Goal: Information Seeking & Learning: Learn about a topic

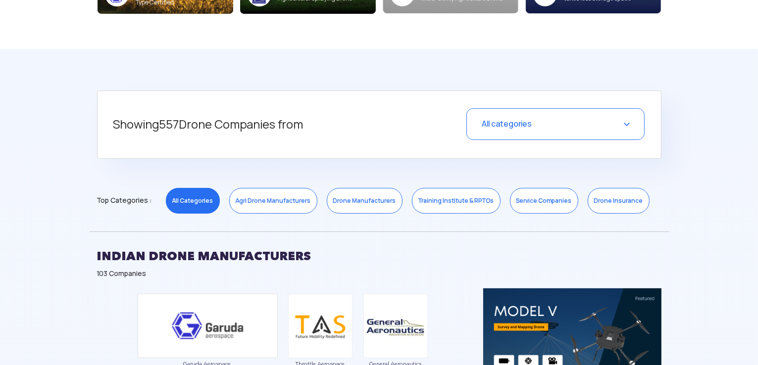
scroll to position [380, 0]
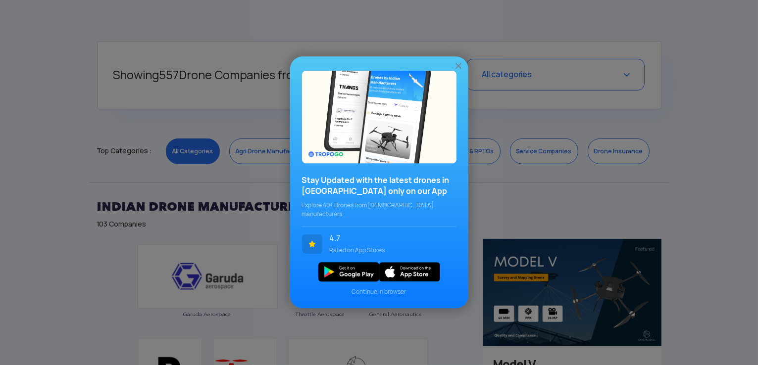
click at [459, 68] on img at bounding box center [458, 66] width 10 height 10
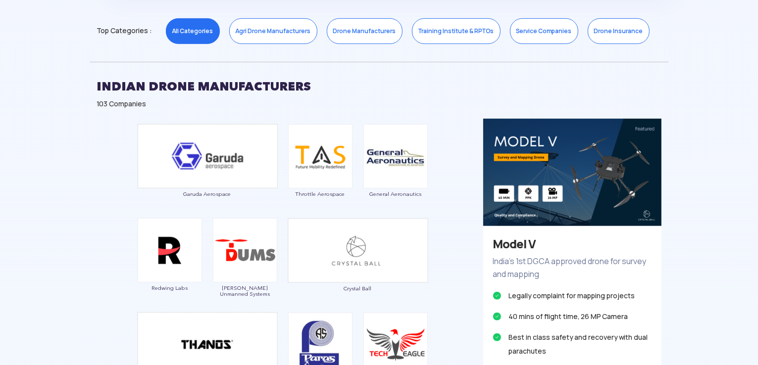
scroll to position [360, 0]
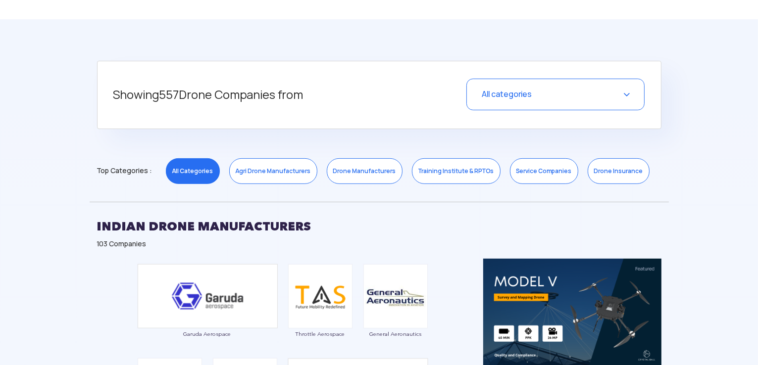
click at [516, 89] on span "All categories" at bounding box center [507, 94] width 50 height 10
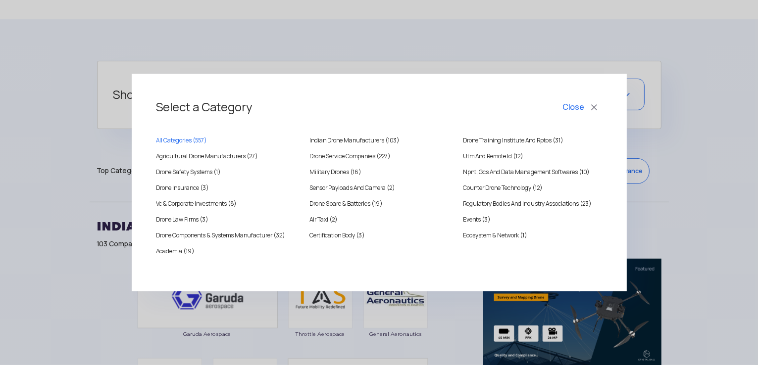
click at [546, 50] on div "Select a Category Close All Categories ( 557 ) Indian Drone Manufacturers (103)…" at bounding box center [379, 182] width 758 height 365
click at [594, 113] on button "Close" at bounding box center [581, 107] width 41 height 17
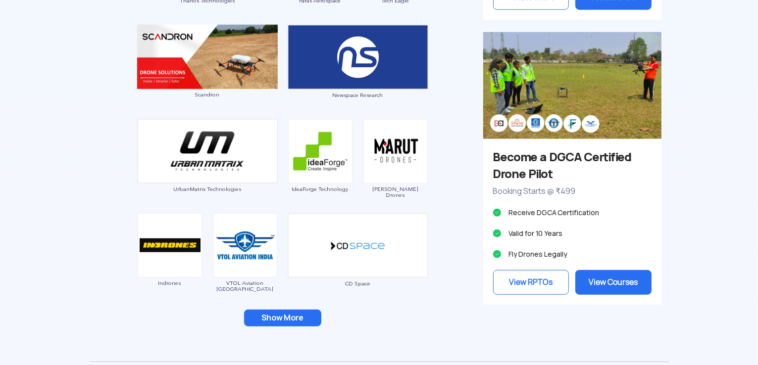
scroll to position [969, 0]
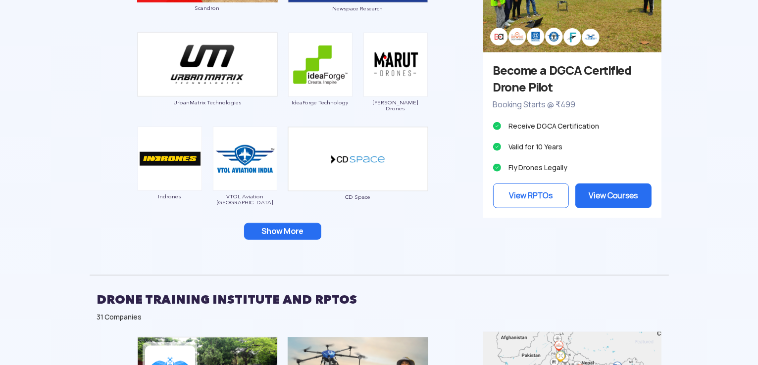
click at [293, 226] on button "Show More" at bounding box center [282, 231] width 77 height 17
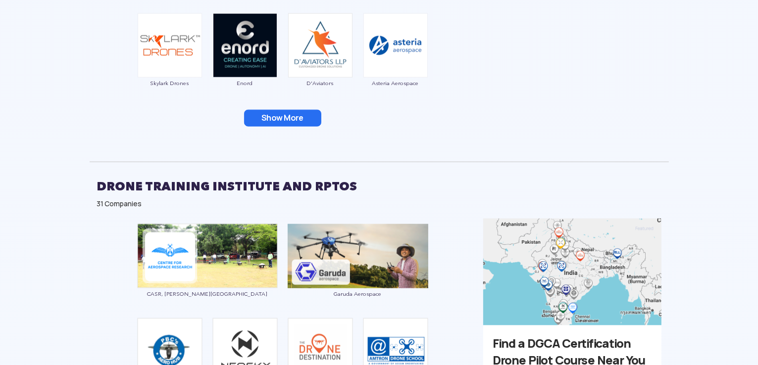
scroll to position [1270, 0]
click at [278, 119] on button "Show More" at bounding box center [282, 118] width 77 height 17
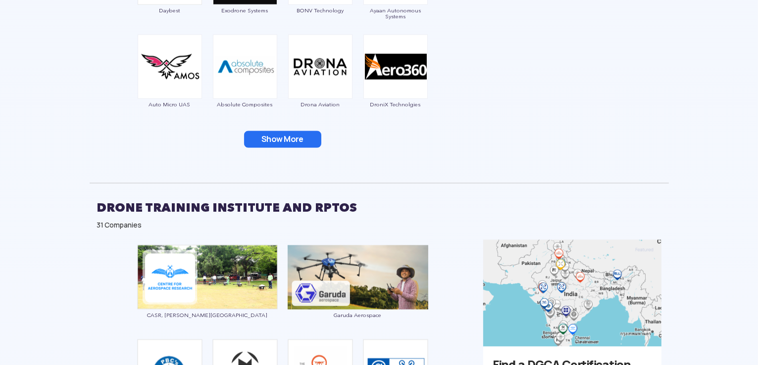
scroll to position [1481, 0]
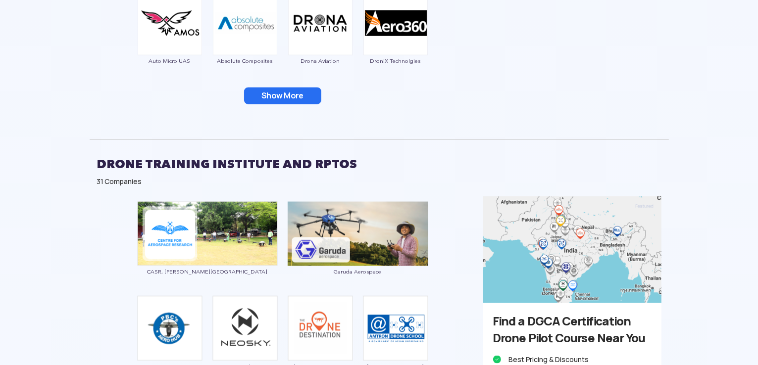
click at [257, 96] on button "Show More" at bounding box center [282, 96] width 77 height 17
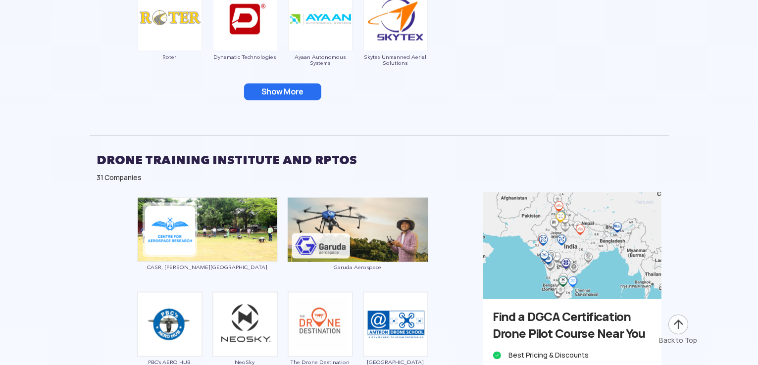
scroll to position [1673, 0]
click at [271, 94] on button "Show More" at bounding box center [282, 92] width 77 height 17
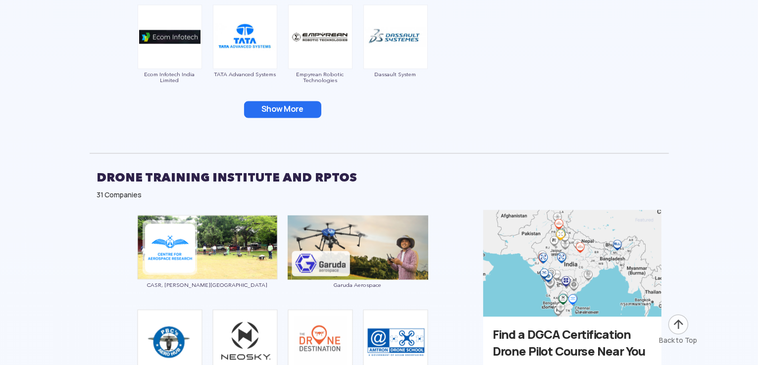
scroll to position [1864, 0]
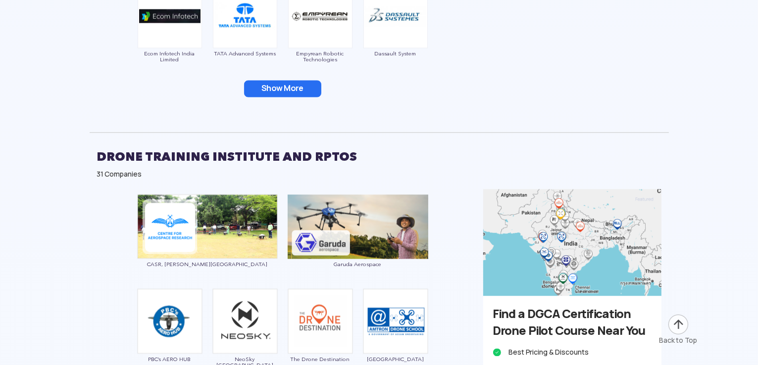
click at [277, 91] on button "Show More" at bounding box center [282, 89] width 77 height 17
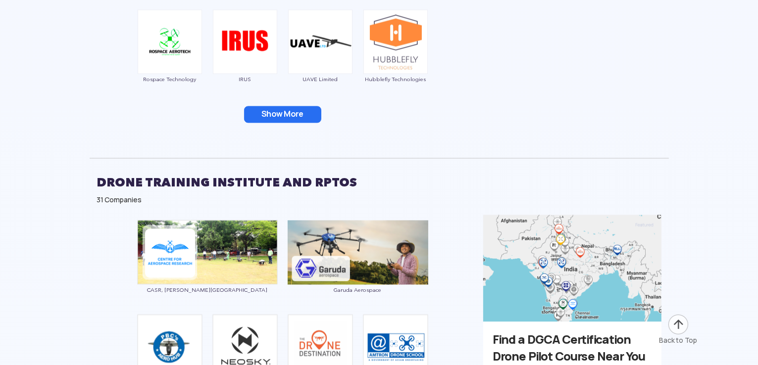
scroll to position [2028, 0]
click at [280, 113] on button "Show More" at bounding box center [282, 114] width 77 height 17
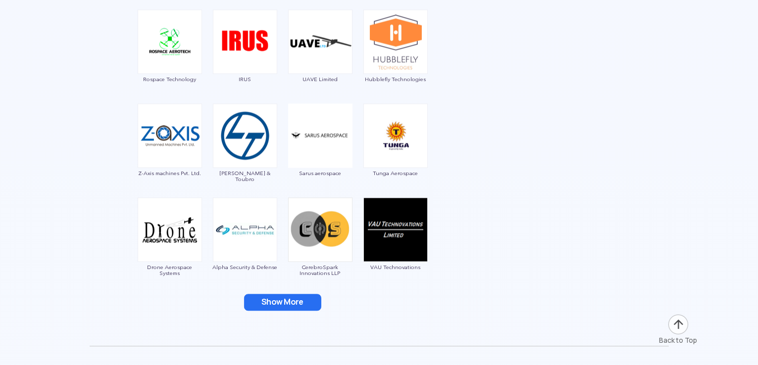
scroll to position [2107, 0]
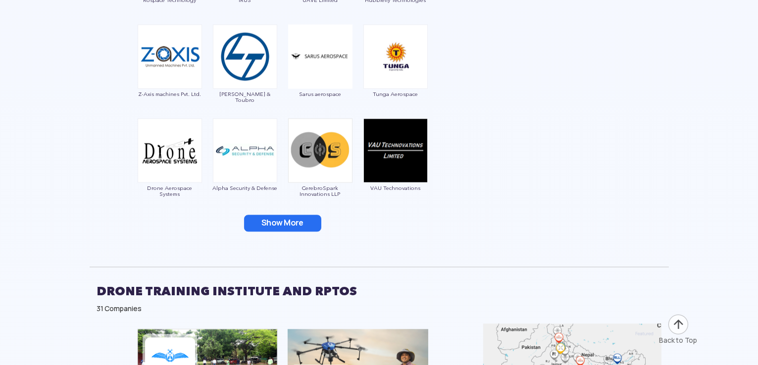
click at [279, 220] on button "Show More" at bounding box center [282, 223] width 77 height 17
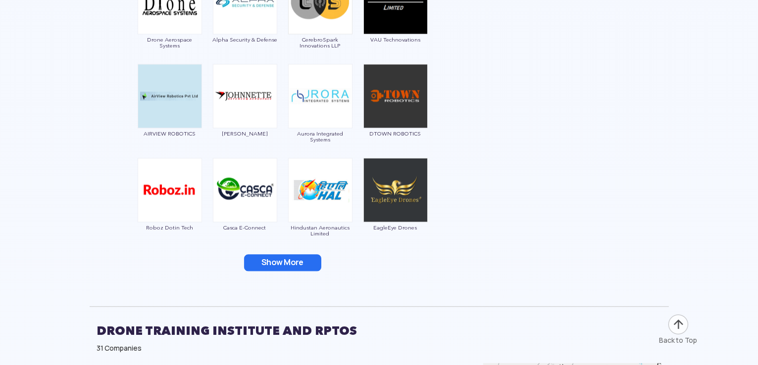
scroll to position [2255, 0]
click at [274, 261] on button "Show More" at bounding box center [282, 262] width 77 height 17
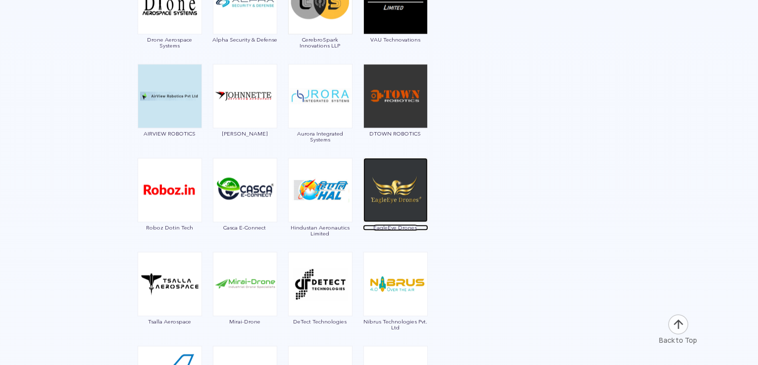
click at [400, 205] on img at bounding box center [395, 190] width 64 height 64
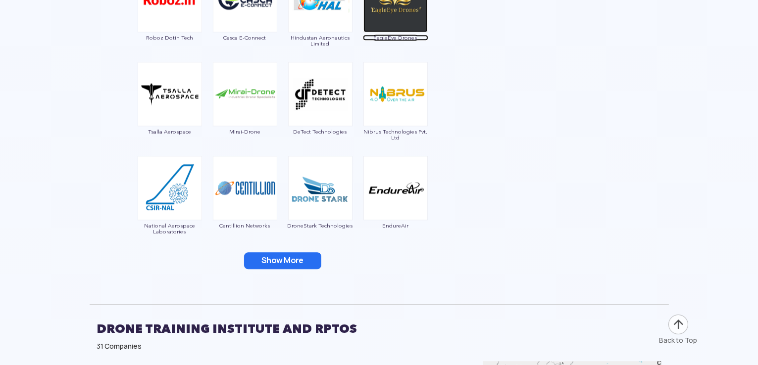
scroll to position [2482, 0]
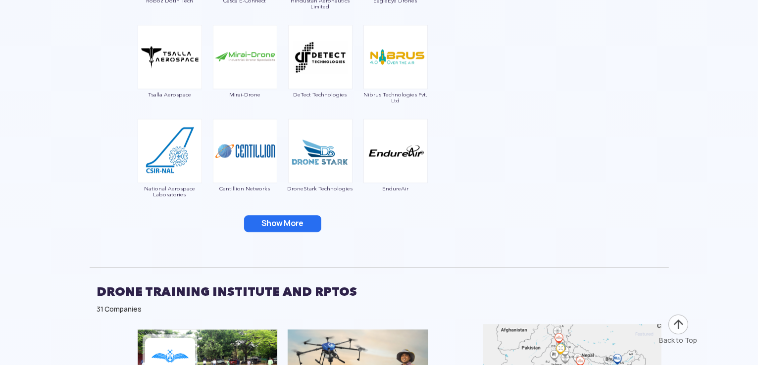
click at [268, 216] on button "Show More" at bounding box center [282, 223] width 77 height 17
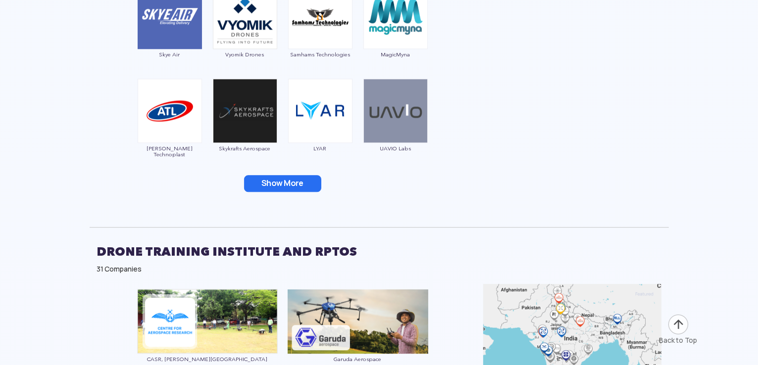
scroll to position [2711, 0]
click at [285, 186] on button "Show More" at bounding box center [282, 183] width 77 height 17
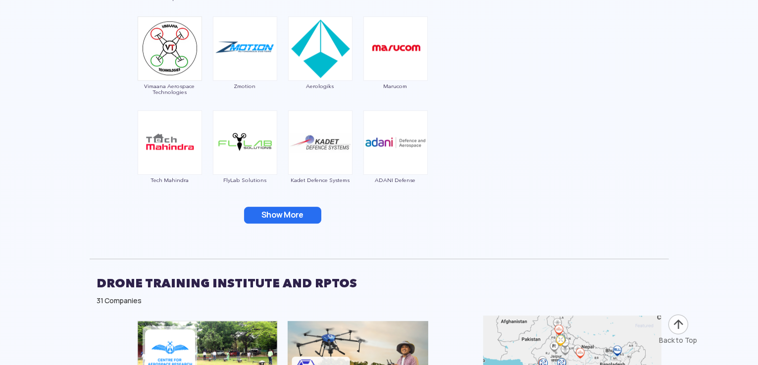
scroll to position [2872, 0]
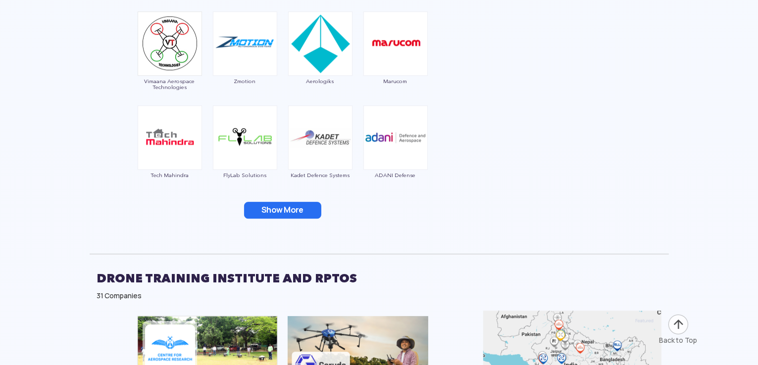
click at [274, 205] on button "Show More" at bounding box center [282, 210] width 77 height 17
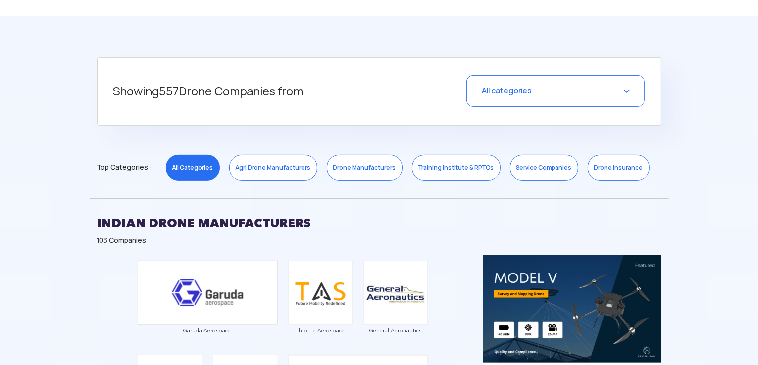
scroll to position [392, 0]
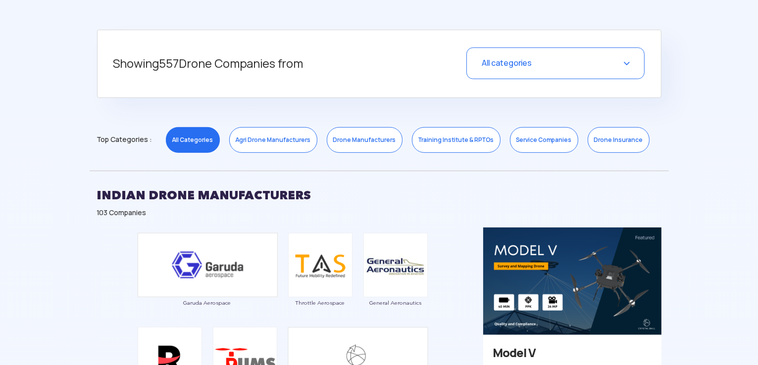
click at [523, 67] on span "All categories" at bounding box center [507, 63] width 50 height 10
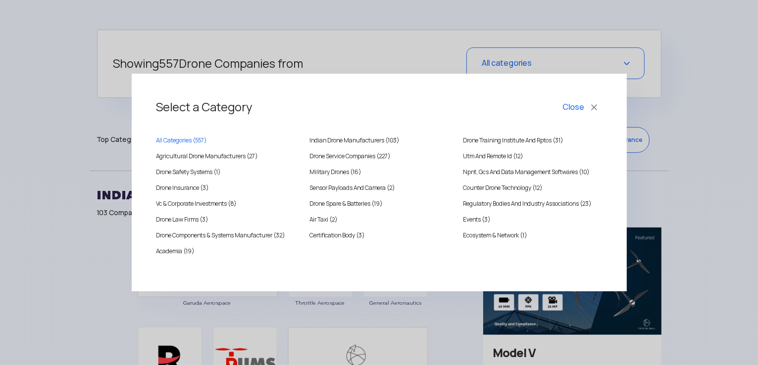
click at [594, 112] on button "Close" at bounding box center [581, 107] width 41 height 17
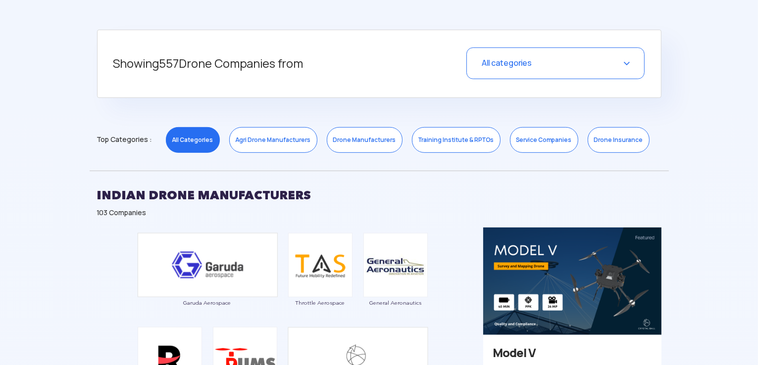
click at [552, 68] on div "All categories" at bounding box center [555, 64] width 178 height 32
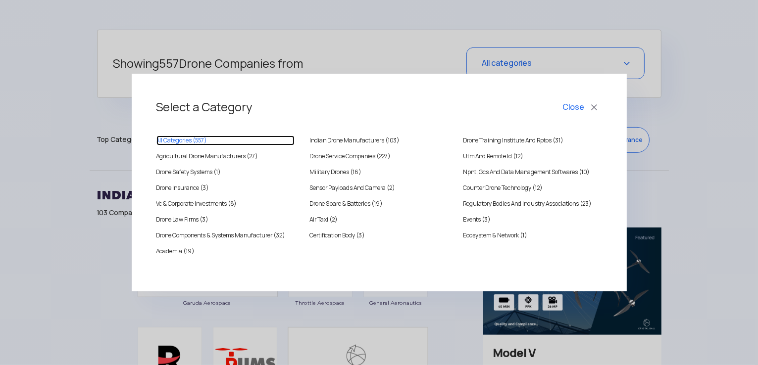
click at [201, 140] on span "557" at bounding box center [200, 141] width 9 height 8
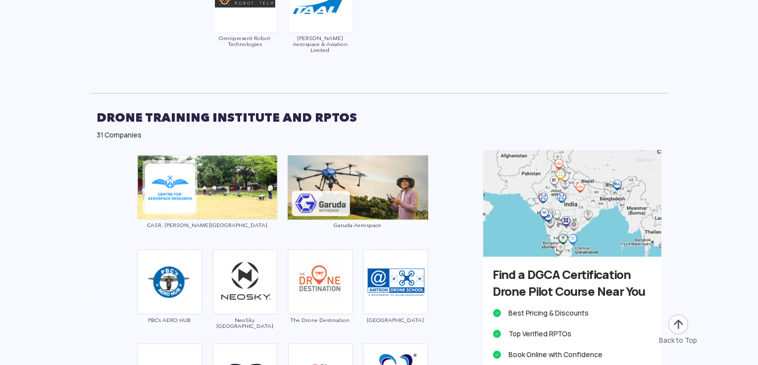
scroll to position [3437, 0]
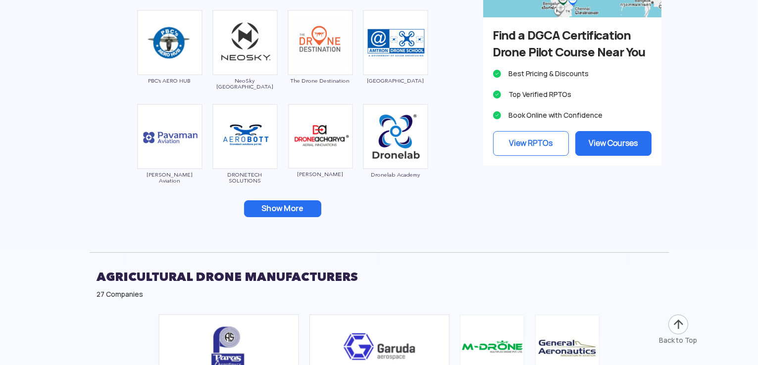
click at [288, 220] on div "CASR, Anna University Garuda Aerospace PBC’s AERO HUB NeoSky India The Drone De…" at bounding box center [283, 72] width 386 height 324
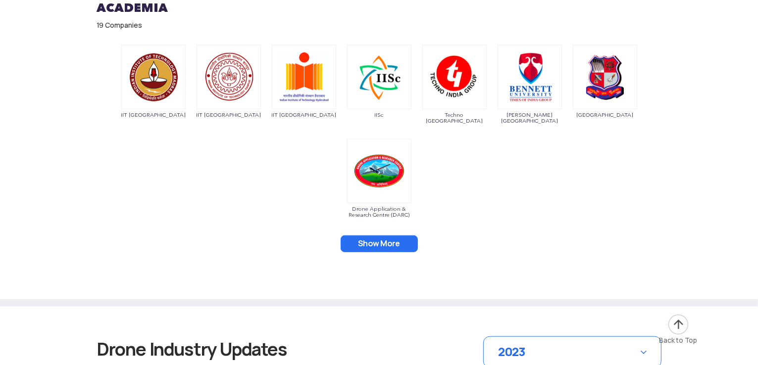
scroll to position [8420, 0]
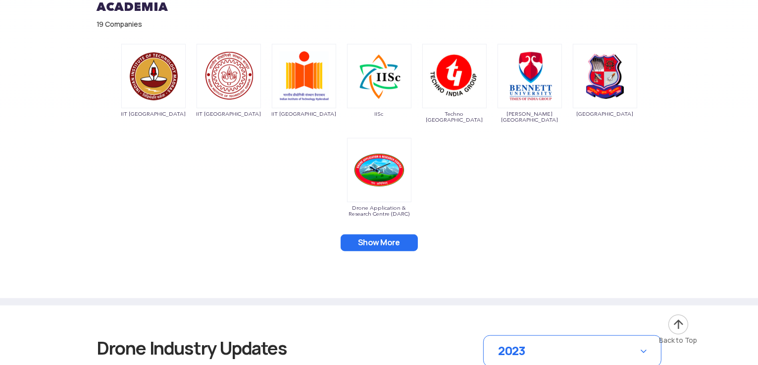
click at [380, 235] on button "Show More" at bounding box center [379, 243] width 77 height 17
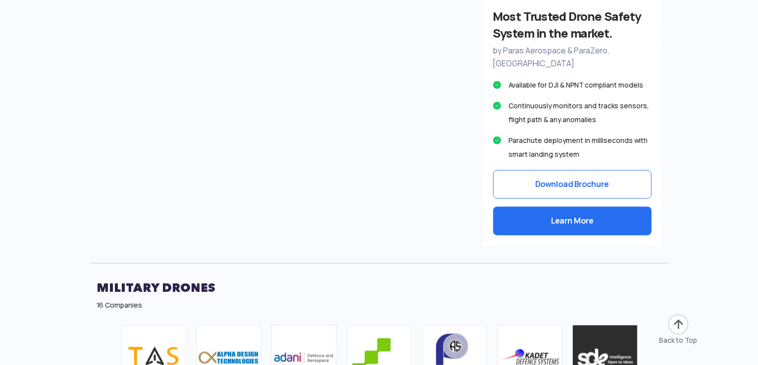
scroll to position [5061, 0]
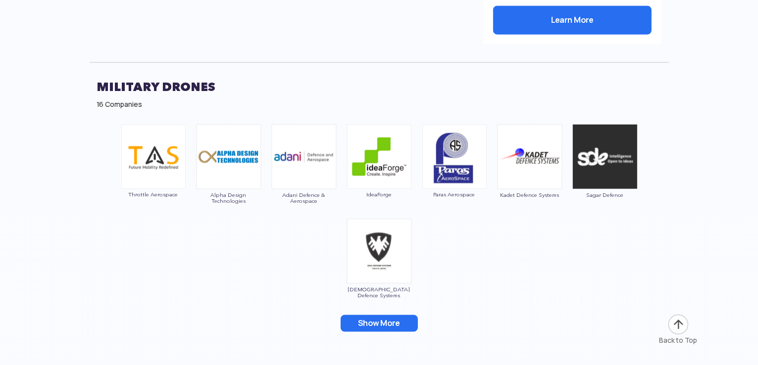
click at [384, 315] on button "Show More" at bounding box center [379, 323] width 77 height 17
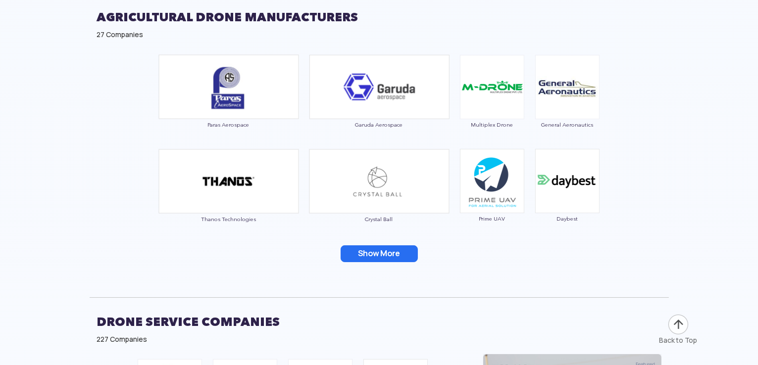
scroll to position [3644, 0]
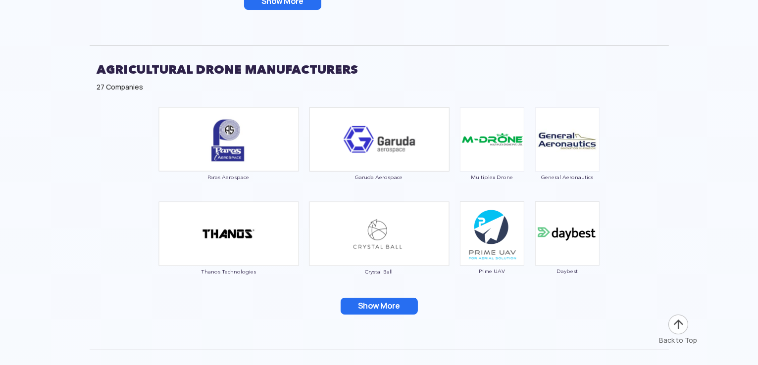
click at [366, 304] on button "Show More" at bounding box center [379, 306] width 77 height 17
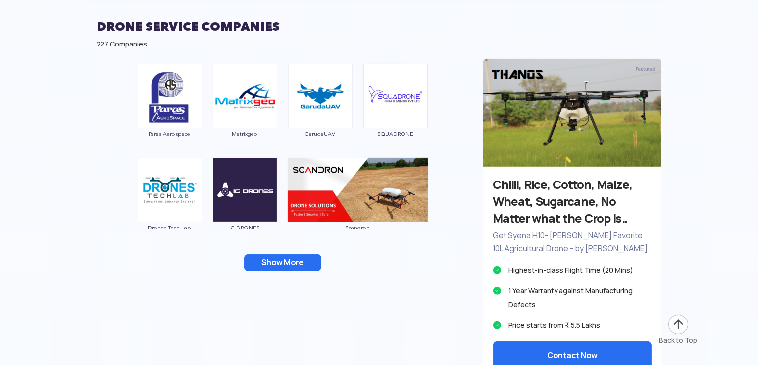
scroll to position [4086, 0]
click at [283, 264] on button "Show More" at bounding box center [282, 263] width 77 height 17
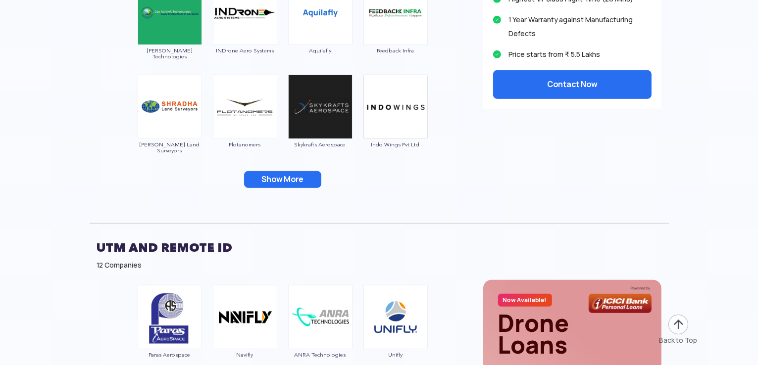
scroll to position [4358, 0]
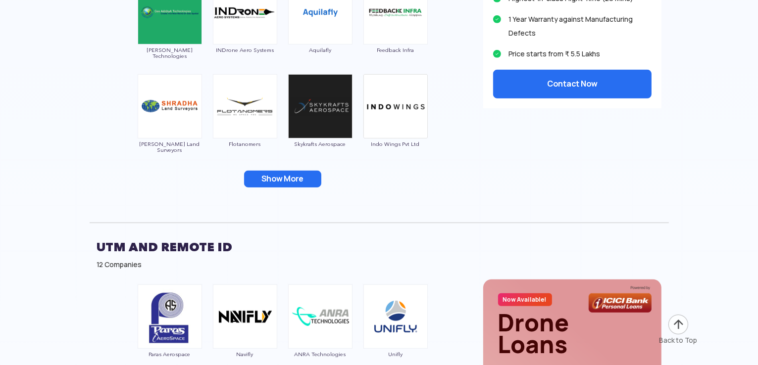
click at [291, 172] on button "Show More" at bounding box center [282, 179] width 77 height 17
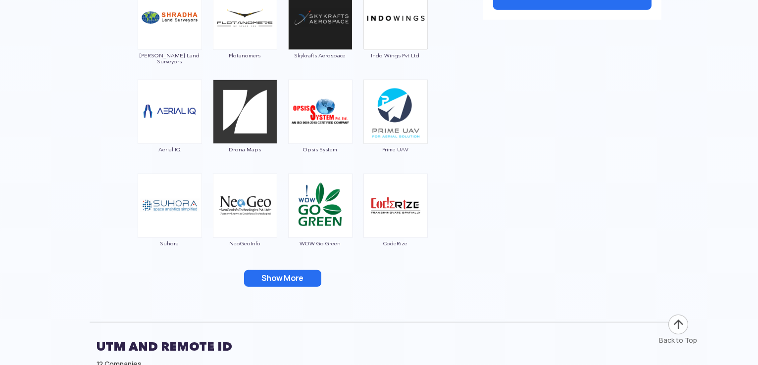
scroll to position [4583, 0]
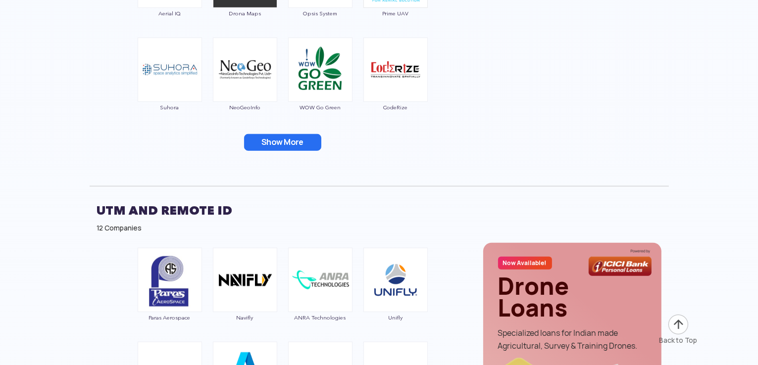
click at [271, 138] on button "Show More" at bounding box center [282, 142] width 77 height 17
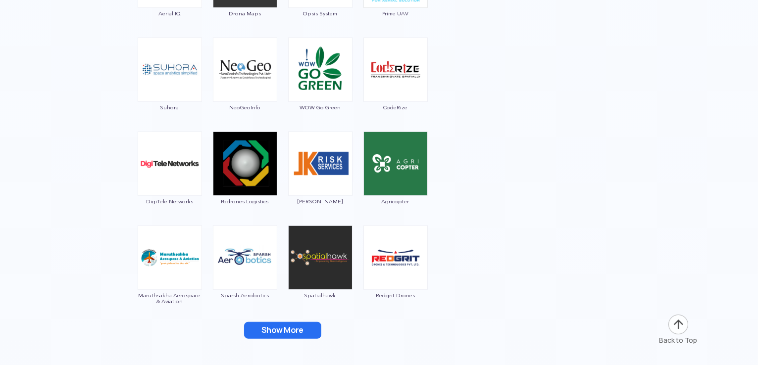
scroll to position [4705, 0]
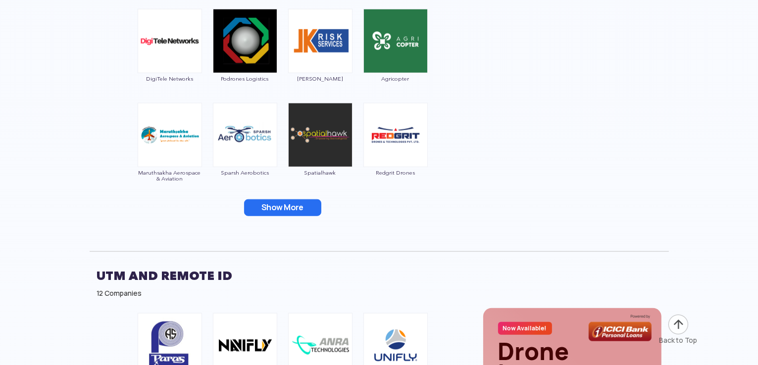
click at [269, 204] on button "Show More" at bounding box center [282, 207] width 77 height 17
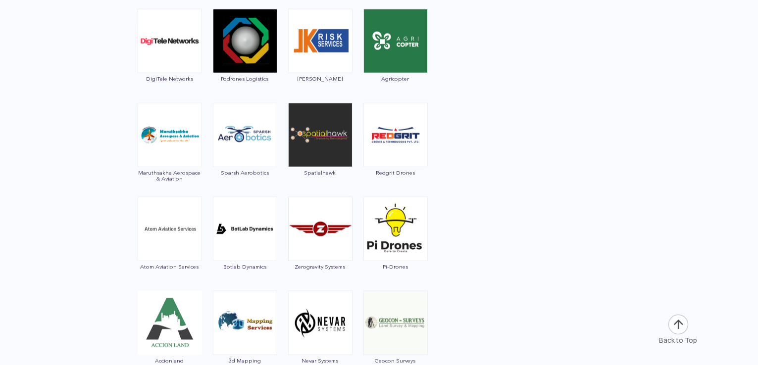
scroll to position [4869, 0]
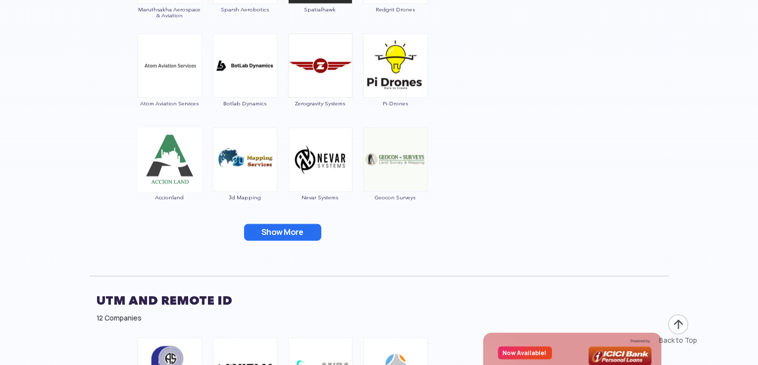
click at [269, 234] on button "Show More" at bounding box center [282, 232] width 77 height 17
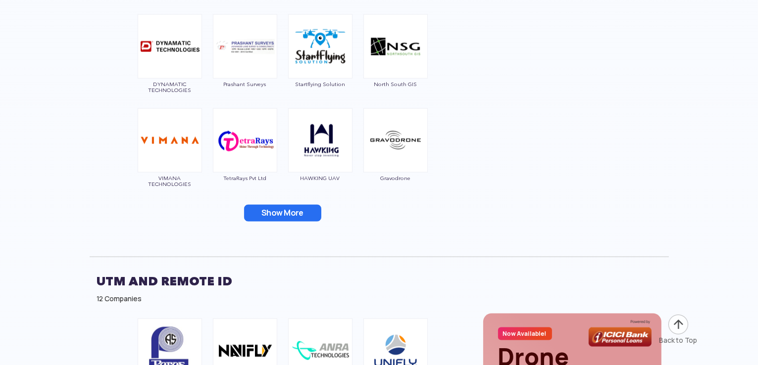
scroll to position [5077, 0]
click at [292, 209] on button "Show More" at bounding box center [282, 212] width 77 height 17
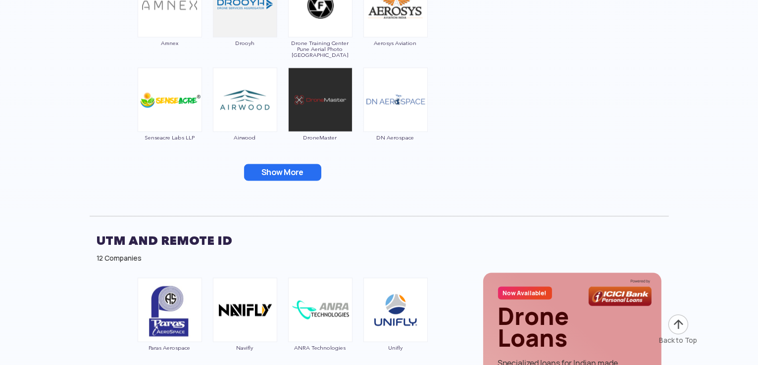
scroll to position [5325, 0]
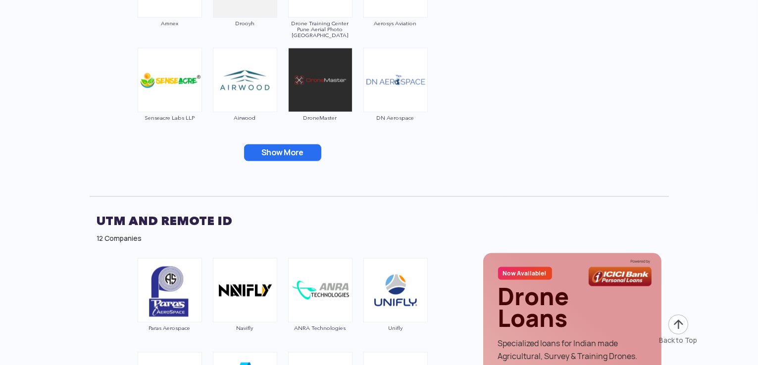
click at [276, 146] on button "Show More" at bounding box center [282, 153] width 77 height 17
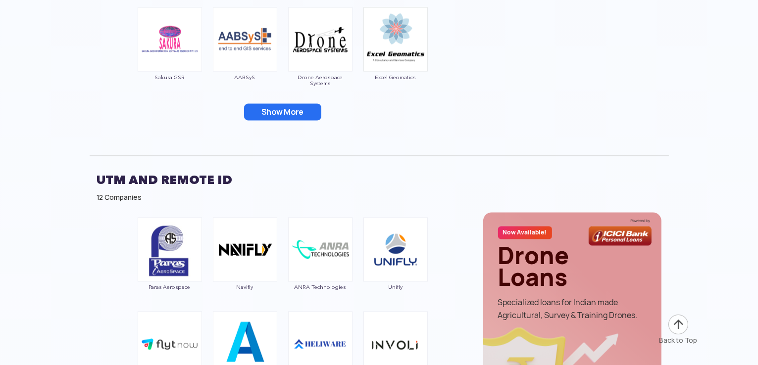
scroll to position [5555, 0]
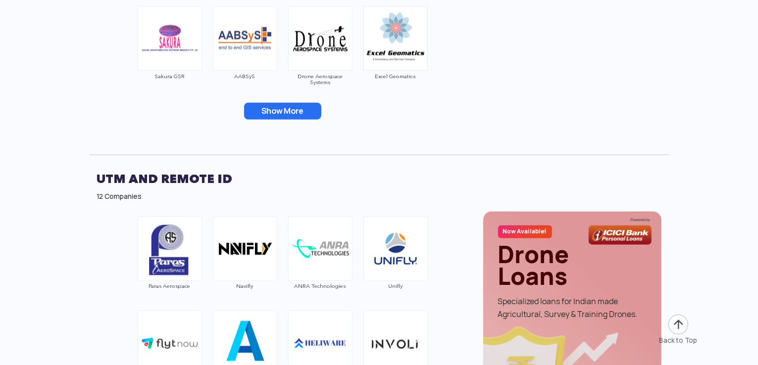
click at [267, 109] on button "Show More" at bounding box center [282, 111] width 77 height 17
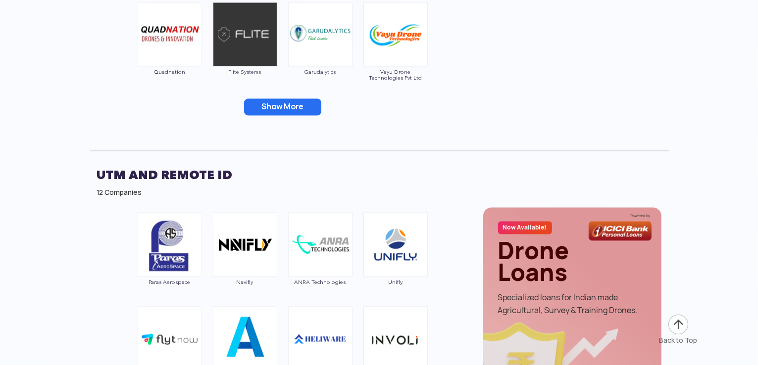
scroll to position [5748, 0]
click at [275, 100] on button "Show More" at bounding box center [282, 106] width 77 height 17
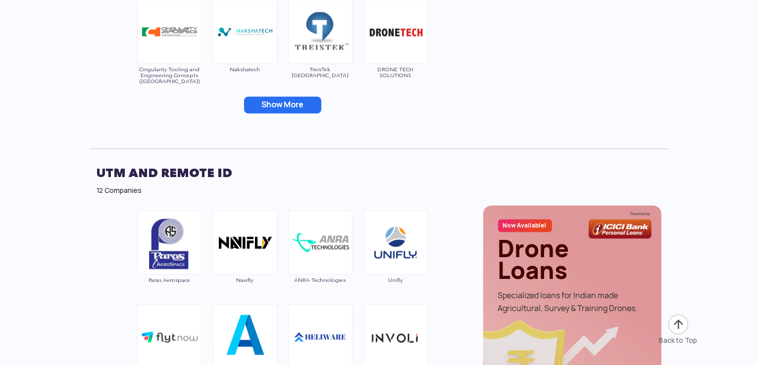
scroll to position [5953, 0]
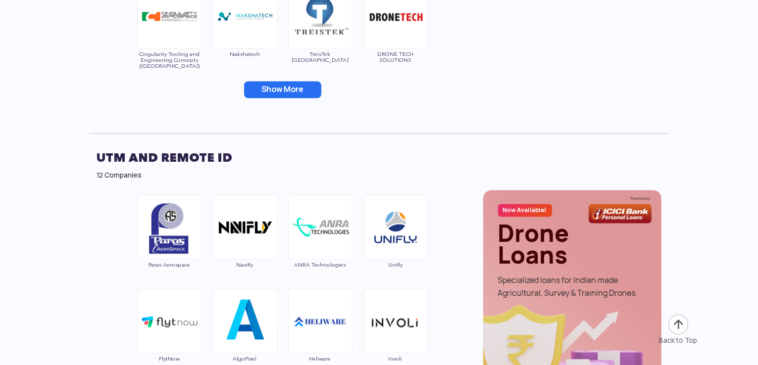
click at [278, 87] on button "Show More" at bounding box center [282, 89] width 77 height 17
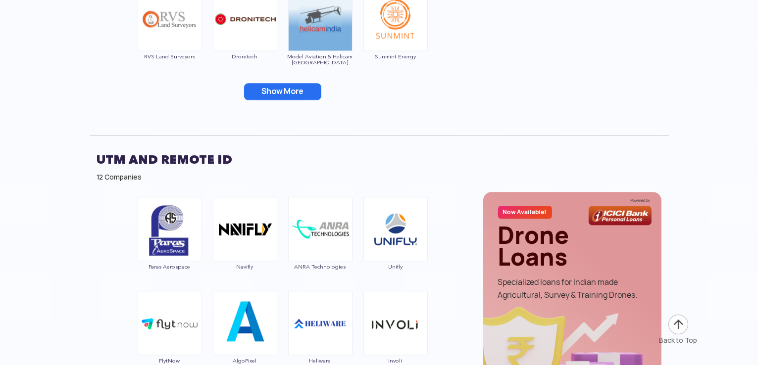
scroll to position [6140, 0]
click at [277, 88] on button "Show More" at bounding box center [282, 91] width 77 height 17
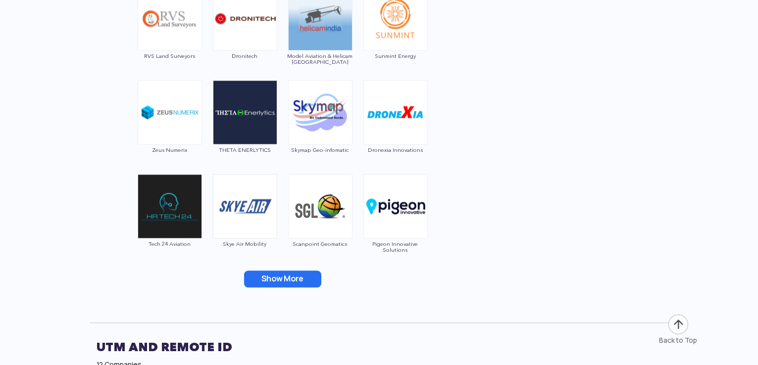
scroll to position [6342, 0]
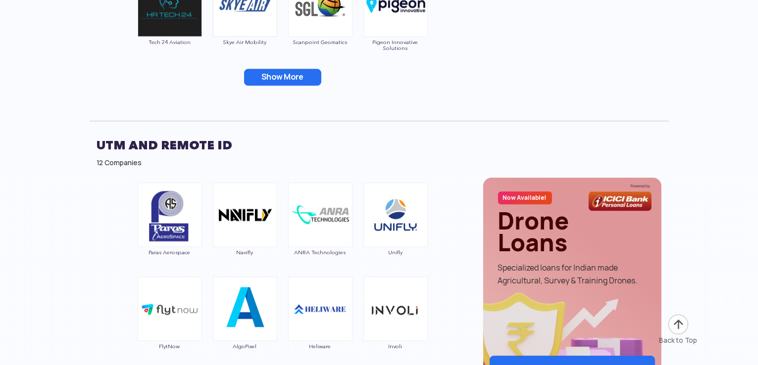
click at [277, 74] on button "Show More" at bounding box center [282, 77] width 77 height 17
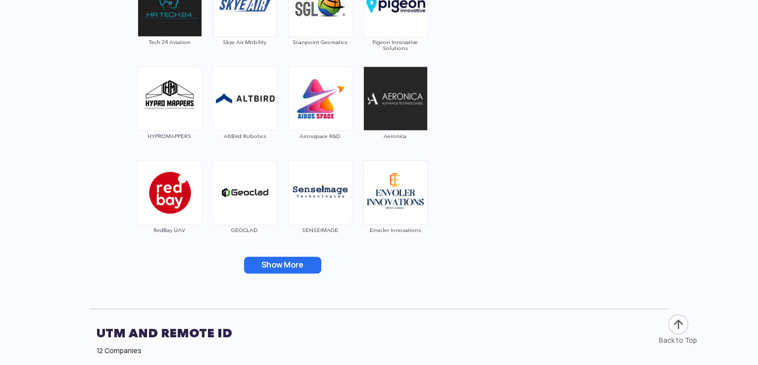
scroll to position [6555, 0]
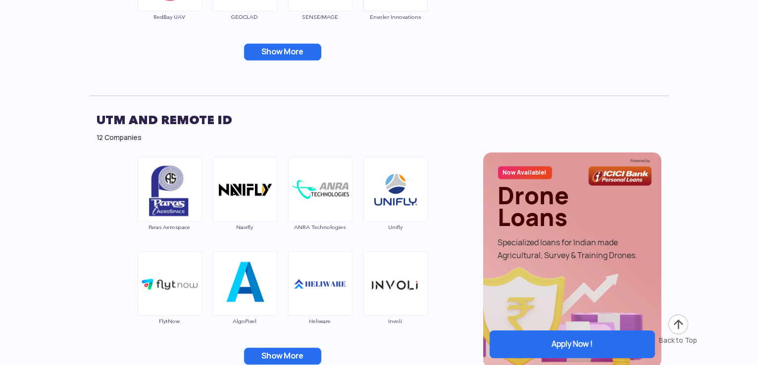
click at [269, 52] on button "Show More" at bounding box center [282, 52] width 77 height 17
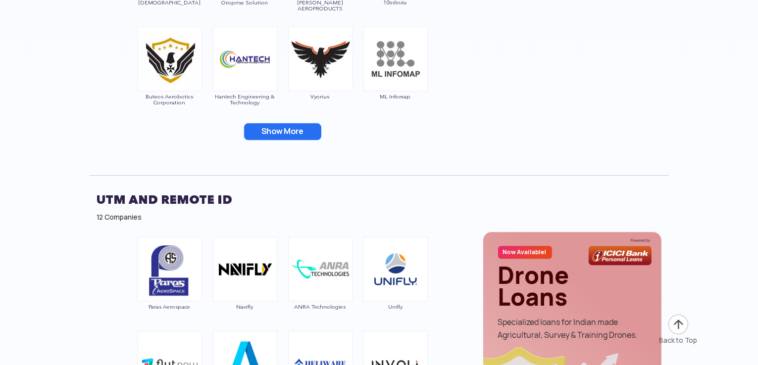
scroll to position [6670, 0]
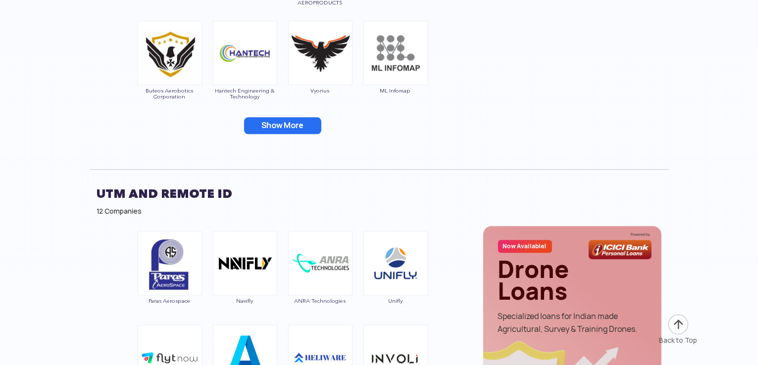
click at [279, 123] on button "Show More" at bounding box center [282, 125] width 77 height 17
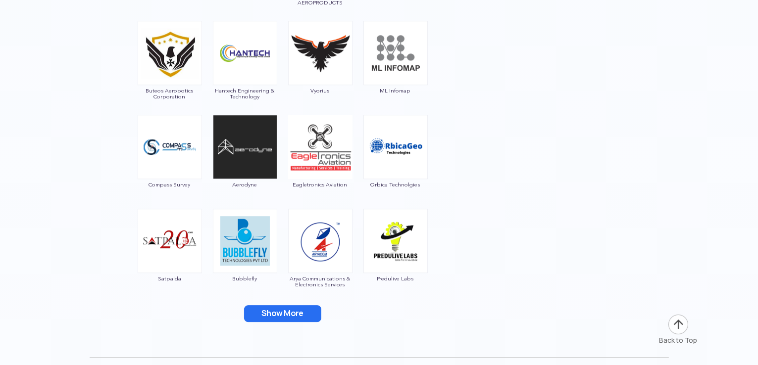
scroll to position [6781, 0]
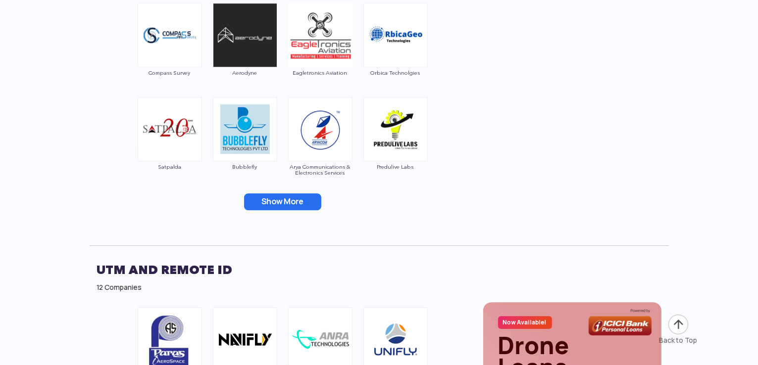
click at [276, 198] on button "Show More" at bounding box center [282, 202] width 77 height 17
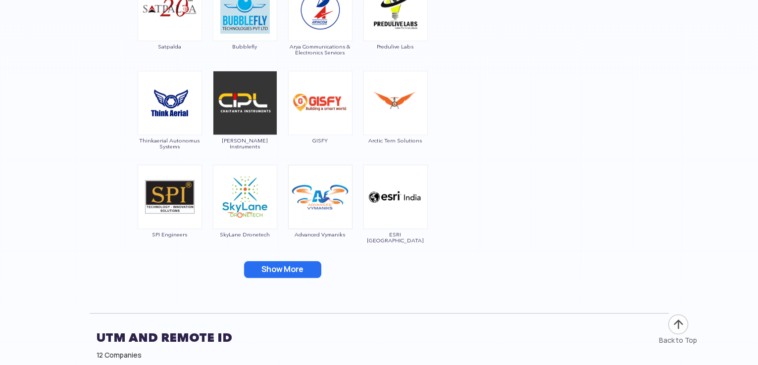
scroll to position [6902, 0]
click at [269, 261] on button "Show More" at bounding box center [282, 269] width 77 height 17
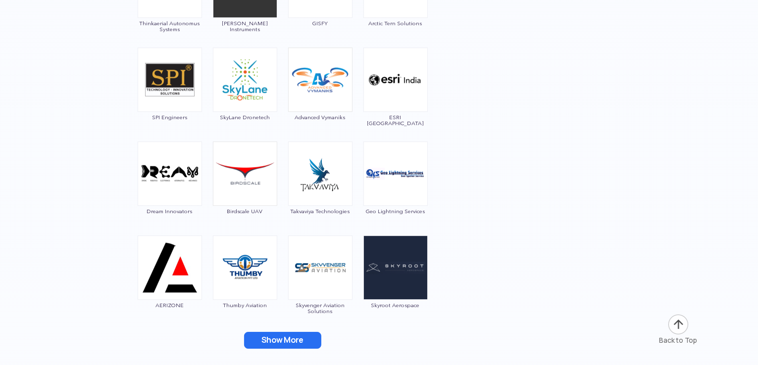
scroll to position [7148, 0]
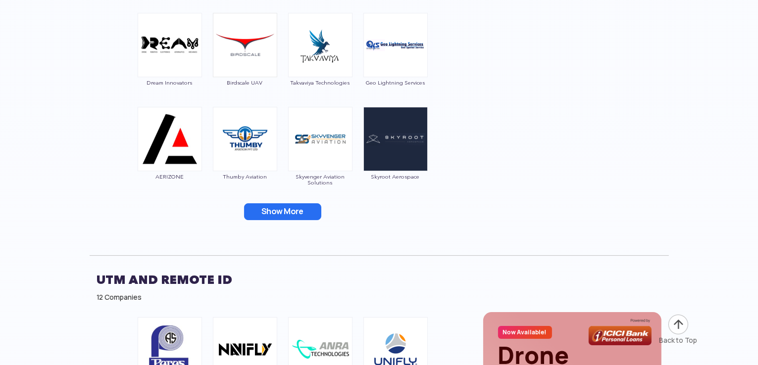
click at [274, 211] on button "Show More" at bounding box center [282, 211] width 77 height 17
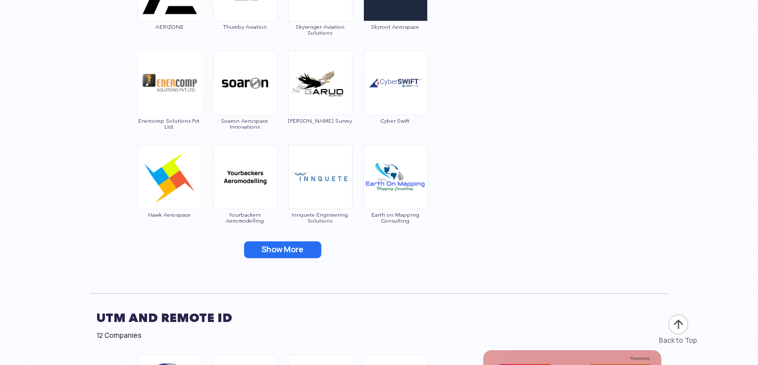
scroll to position [7316, 0]
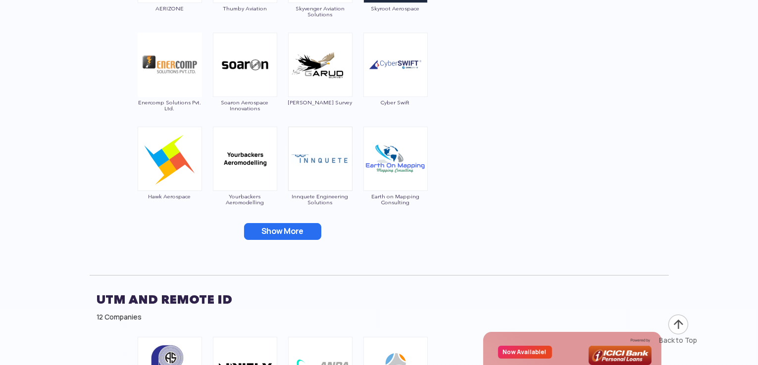
click at [280, 227] on button "Show More" at bounding box center [282, 231] width 77 height 17
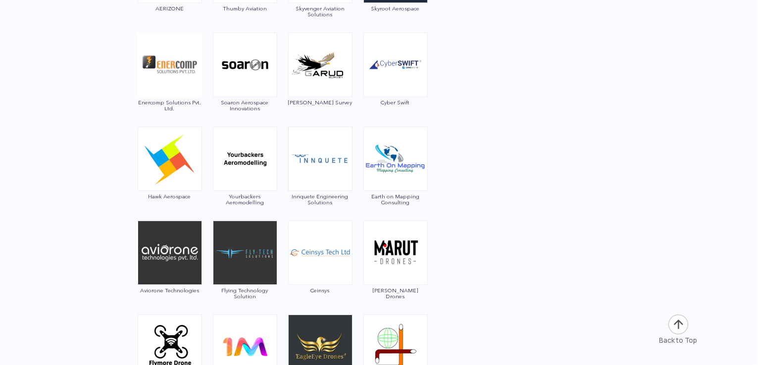
scroll to position [7542, 0]
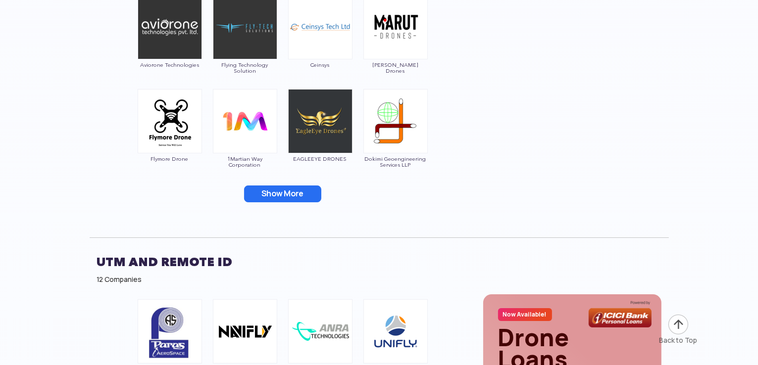
click at [286, 189] on button "Show More" at bounding box center [282, 194] width 77 height 17
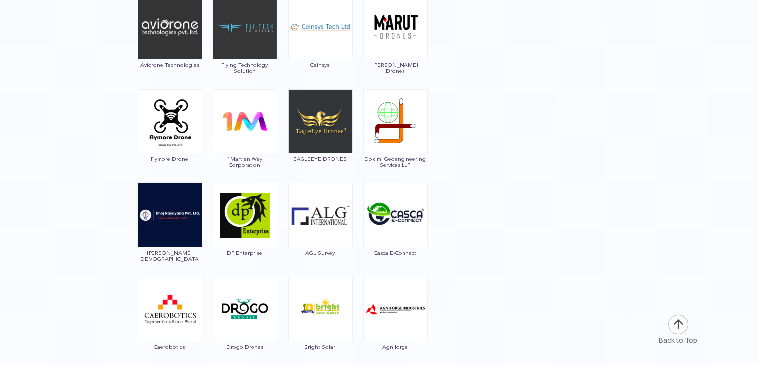
scroll to position [7759, 0]
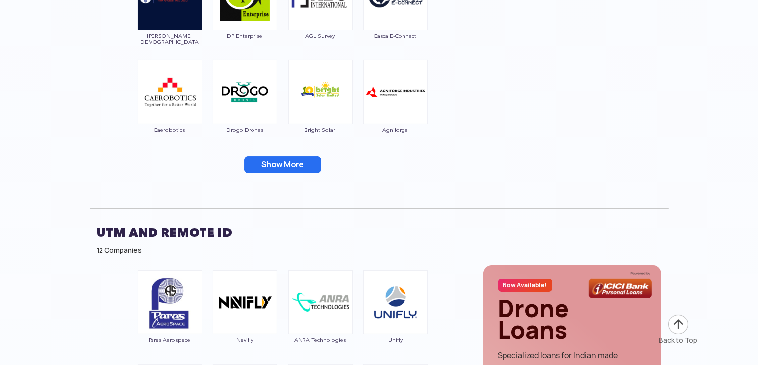
click at [271, 156] on button "Show More" at bounding box center [282, 164] width 77 height 17
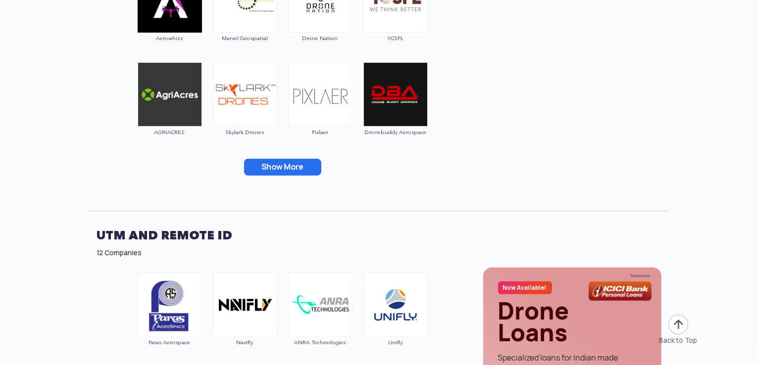
scroll to position [7945, 0]
click at [279, 166] on button "Show More" at bounding box center [282, 166] width 77 height 17
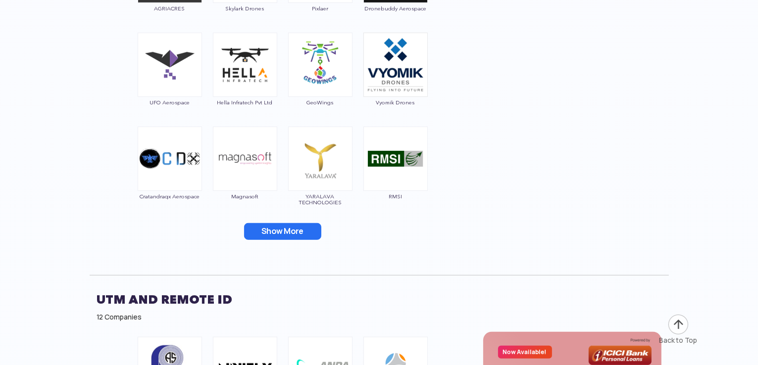
scroll to position [8069, 0]
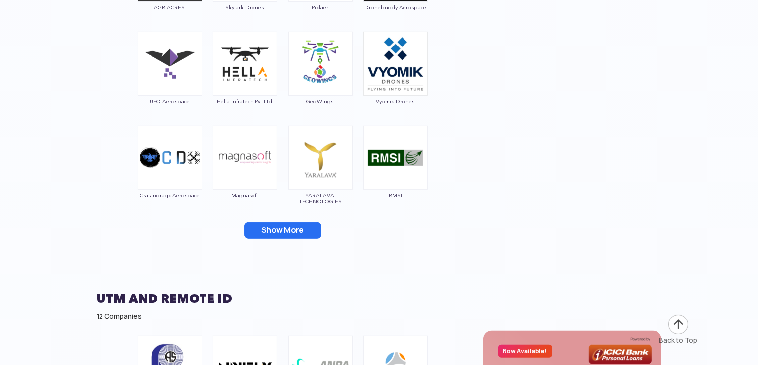
click at [275, 226] on button "Show More" at bounding box center [282, 230] width 77 height 17
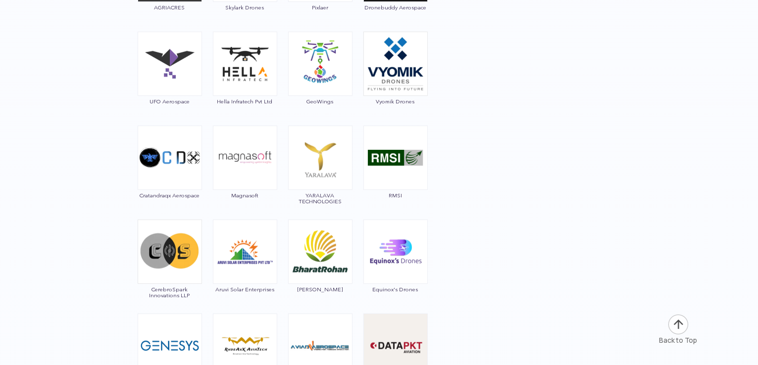
scroll to position [8272, 0]
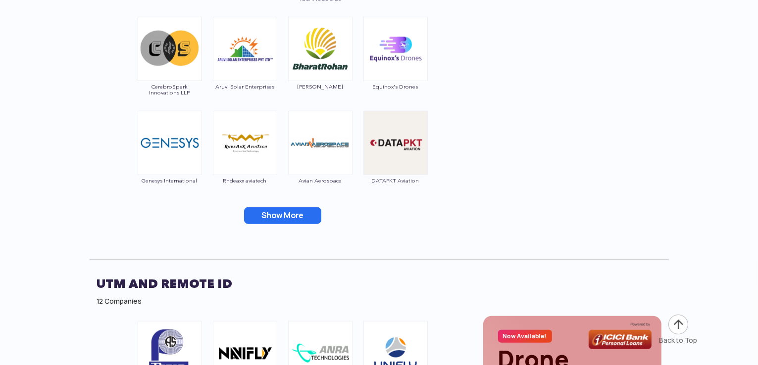
click at [275, 218] on button "Show More" at bounding box center [282, 215] width 77 height 17
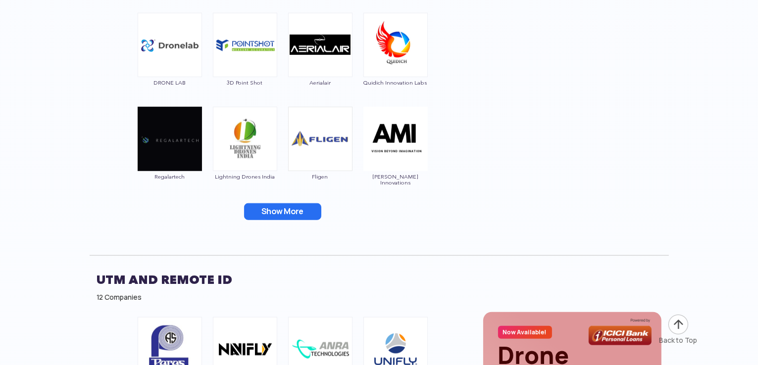
scroll to position [8498, 0]
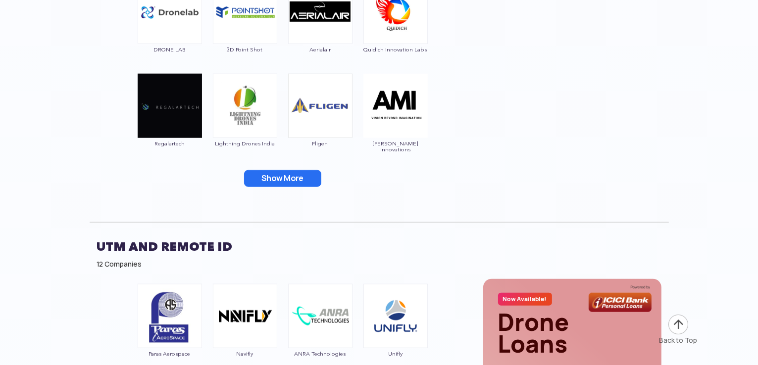
click at [269, 174] on button "Show More" at bounding box center [282, 178] width 77 height 17
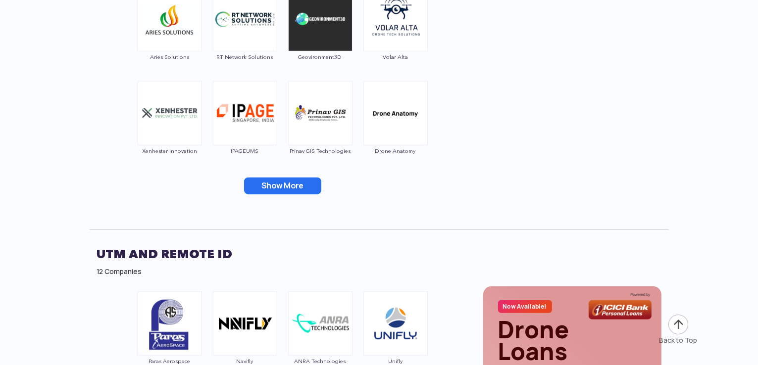
scroll to position [8679, 0]
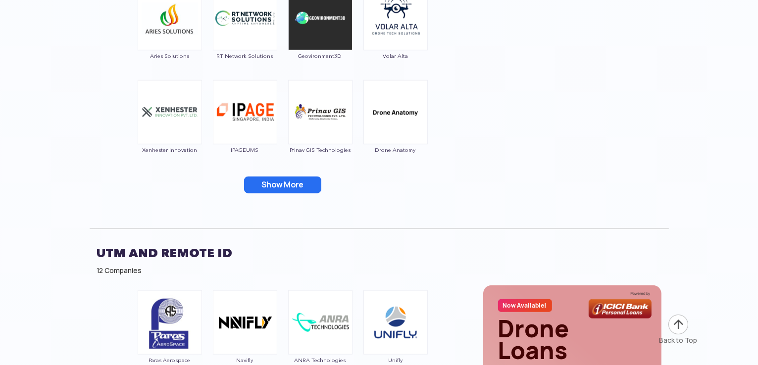
click at [272, 183] on button "Show More" at bounding box center [282, 185] width 77 height 17
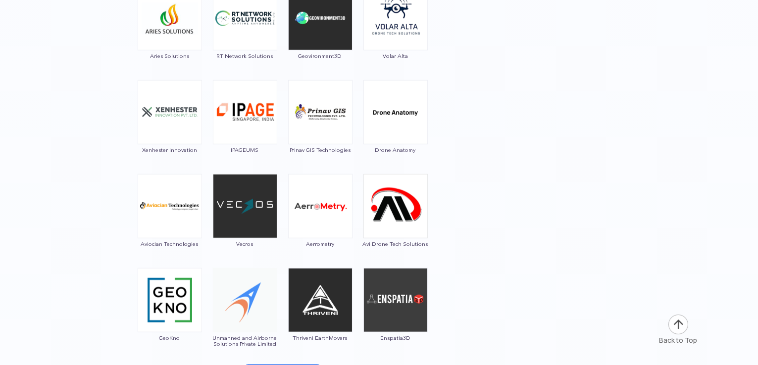
scroll to position [8821, 0]
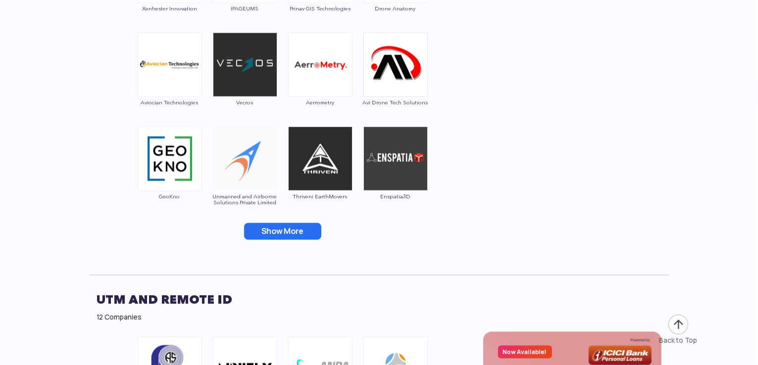
click at [277, 229] on button "Show More" at bounding box center [282, 231] width 77 height 17
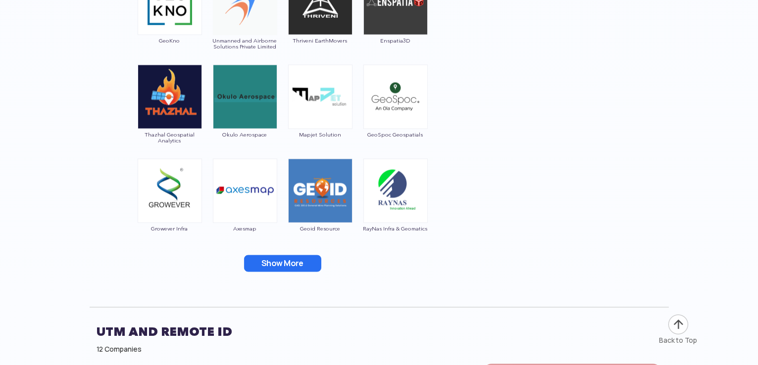
scroll to position [8977, 0]
click at [277, 264] on button "Show More" at bounding box center [282, 263] width 77 height 17
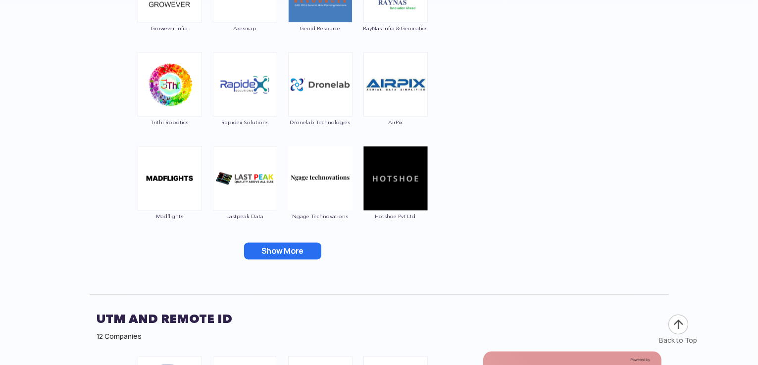
scroll to position [0, 0]
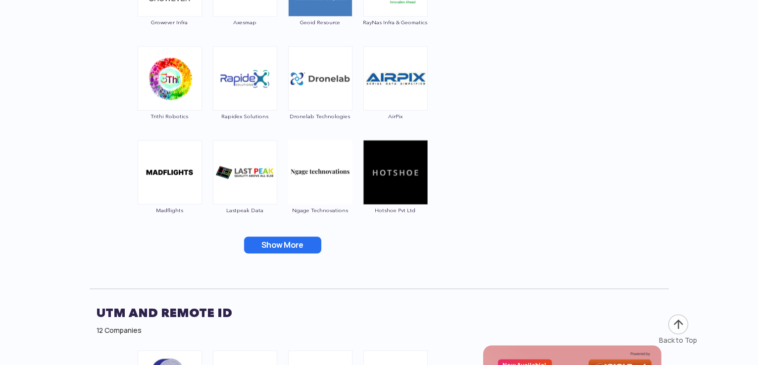
click at [269, 237] on button "Show More" at bounding box center [282, 245] width 77 height 17
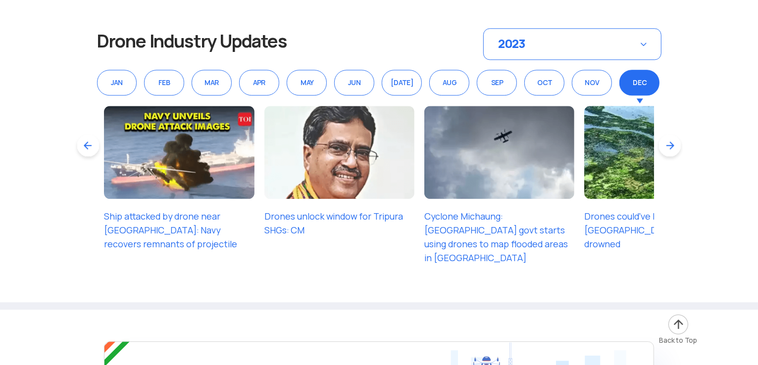
scroll to position [13830, 0]
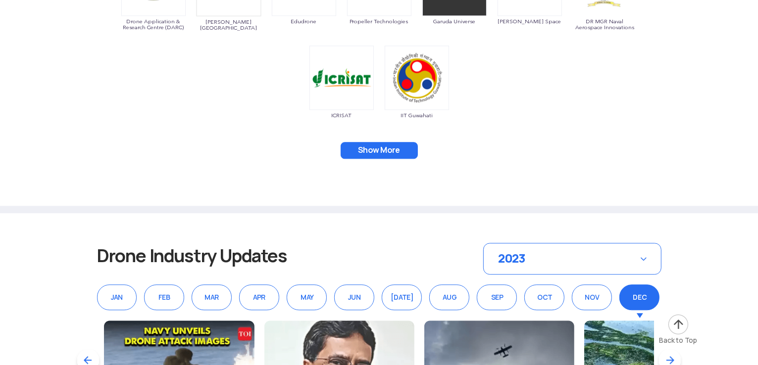
click at [594, 243] on div "2023" at bounding box center [572, 259] width 178 height 32
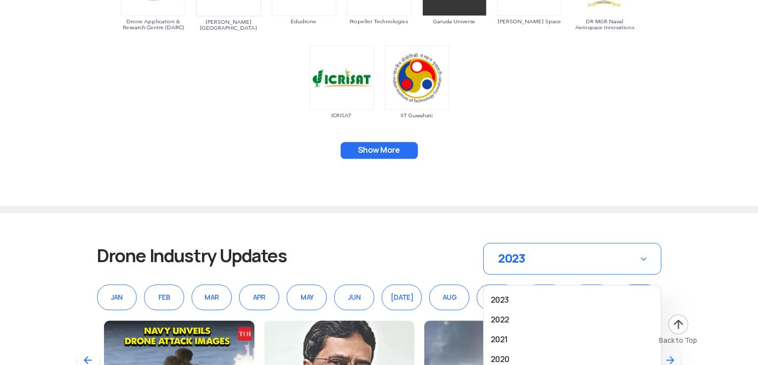
click at [466, 213] on section "Drone Industry Updates 2023 2023 2022 2021 2020 JAN FEB MAR APR MAY JUN JUL AUG…" at bounding box center [379, 368] width 758 height 311
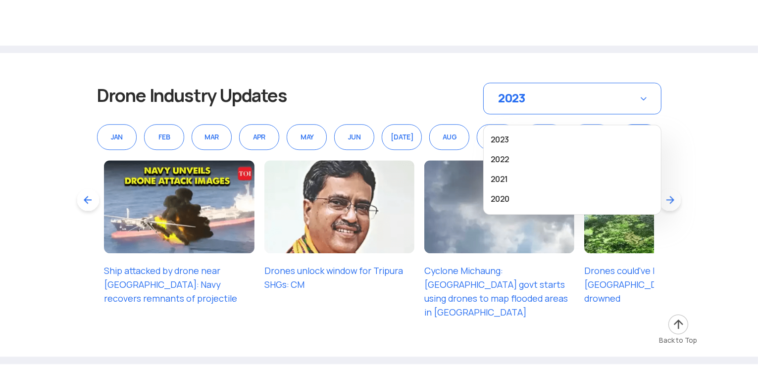
scroll to position [13992, 0]
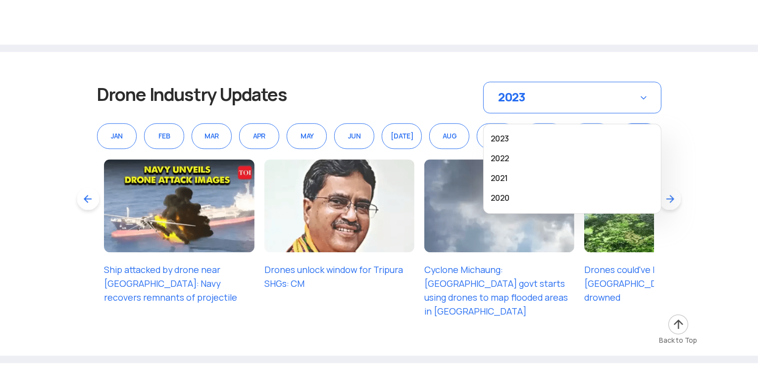
click at [346, 335] on section "Drone Industry Updates 2023 2023 2022 2021 2020 JAN FEB MAR APR MAY JUN JUL AUG…" at bounding box center [379, 207] width 758 height 311
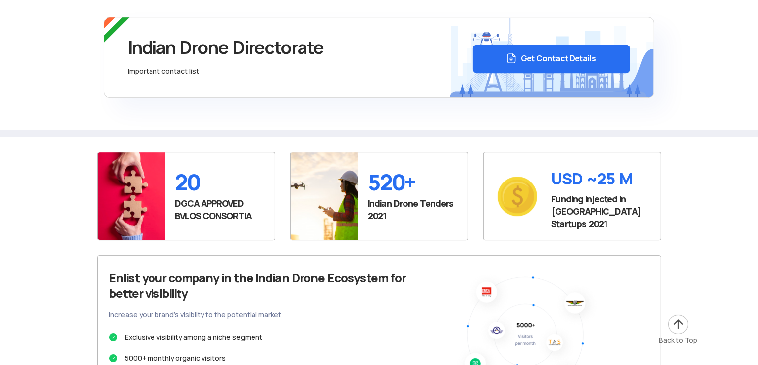
click at [350, 275] on div "Enlist your company in the Indian Drone Ecosystem for better visibility Increas…" at bounding box center [257, 332] width 297 height 122
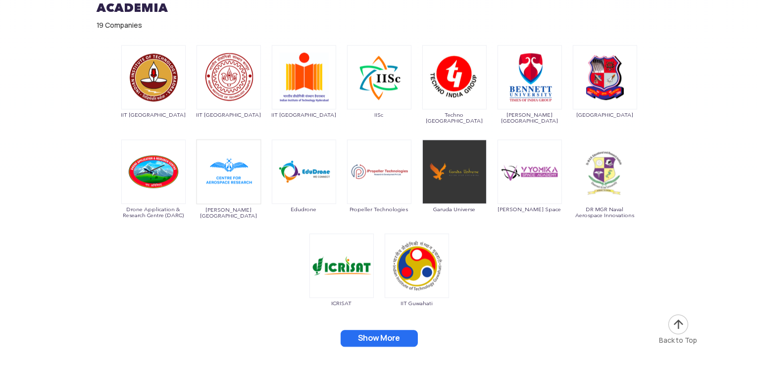
scroll to position [13640, 0]
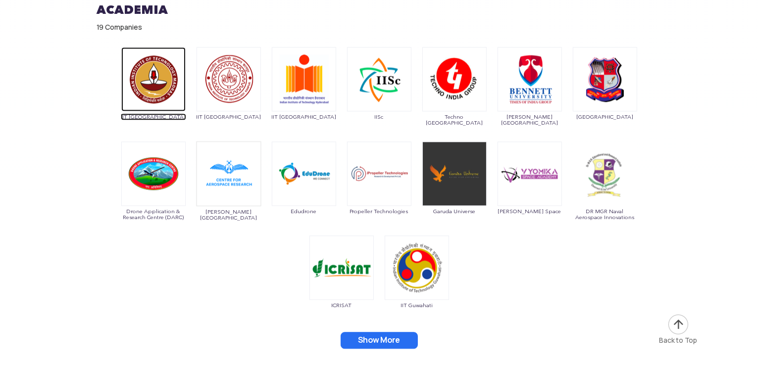
click at [172, 62] on img at bounding box center [153, 79] width 64 height 64
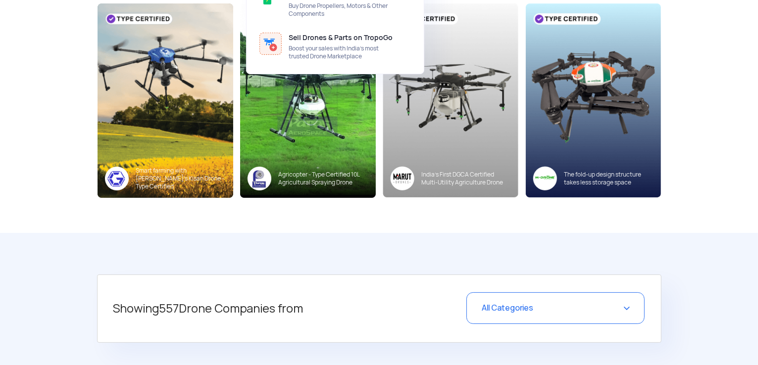
scroll to position [158, 0]
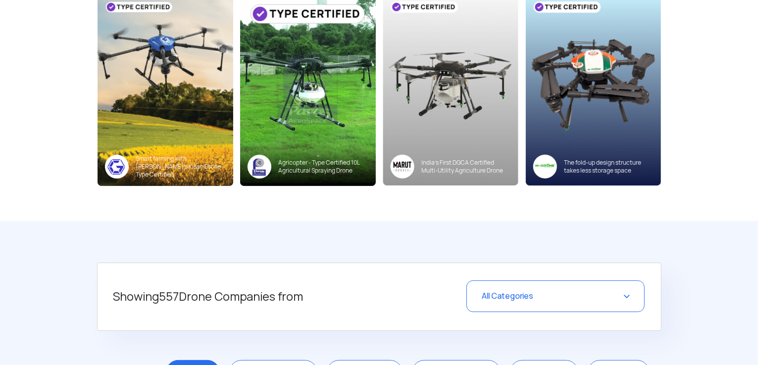
click at [509, 287] on div "All Categories" at bounding box center [555, 297] width 178 height 32
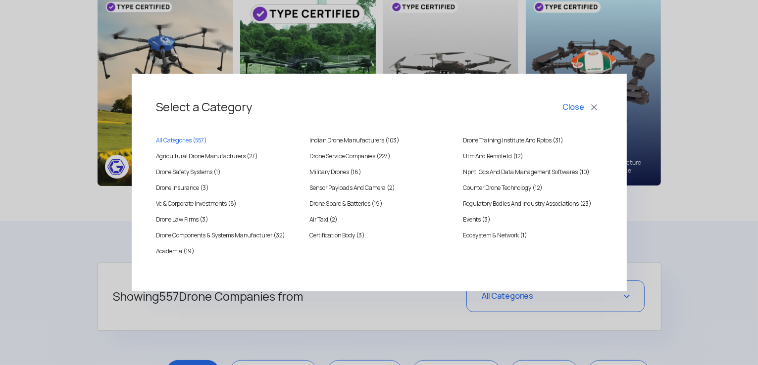
scroll to position [266, 0]
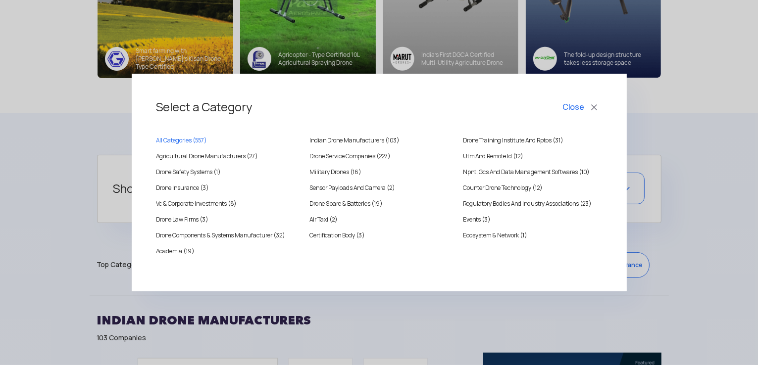
click at [351, 313] on div "Select a Category Close All Categories ( 557 ) Indian Drone Manufacturers (103)…" at bounding box center [379, 182] width 758 height 365
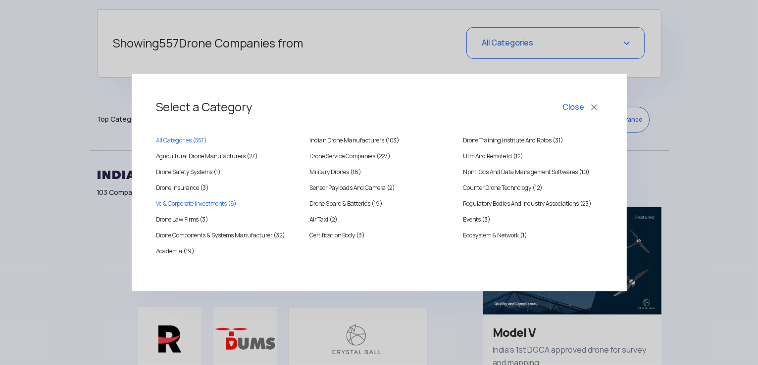
scroll to position [412, 0]
click at [580, 103] on button "Close" at bounding box center [581, 107] width 41 height 17
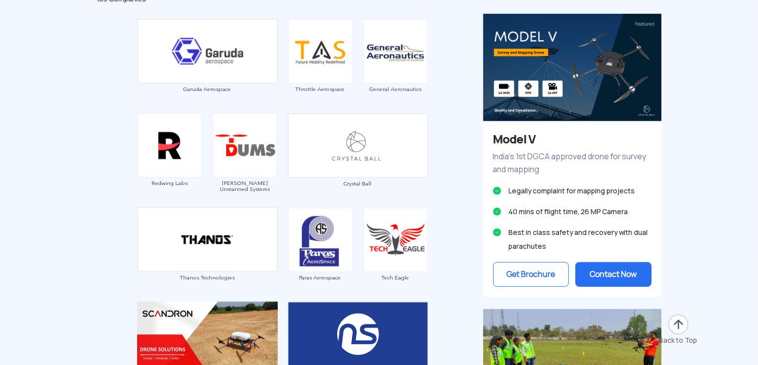
scroll to position [2017, 0]
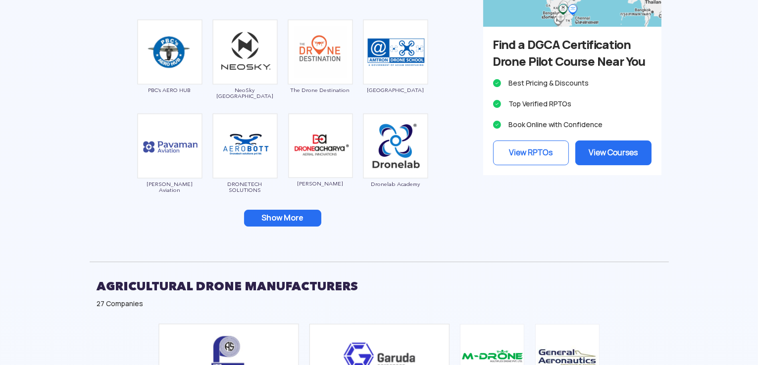
scroll to position [0, 0]
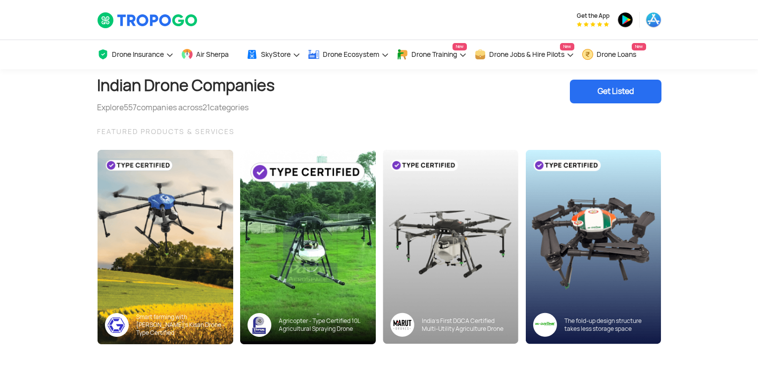
click at [582, 92] on div "Get Listed" at bounding box center [616, 92] width 92 height 24
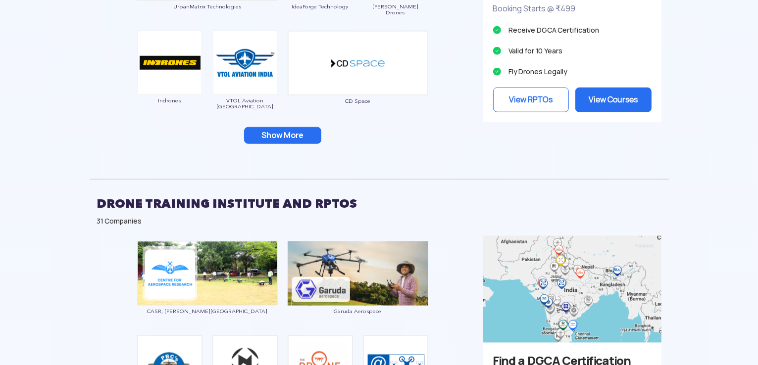
scroll to position [1080, 0]
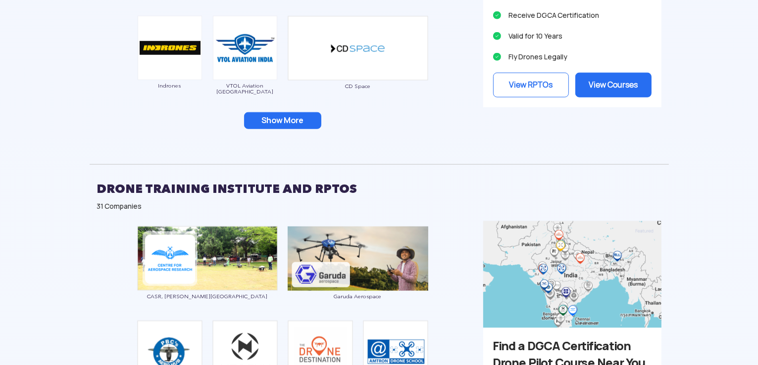
drag, startPoint x: 291, startPoint y: 113, endPoint x: 288, endPoint y: 120, distance: 8.0
click at [288, 120] on button "Show More" at bounding box center [282, 120] width 77 height 17
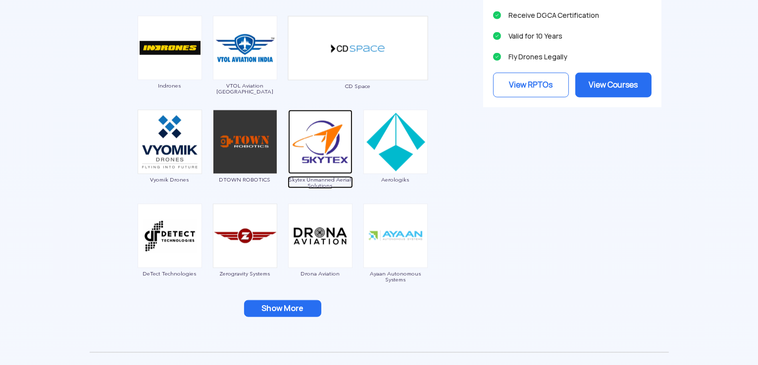
click at [288, 120] on img at bounding box center [320, 142] width 64 height 64
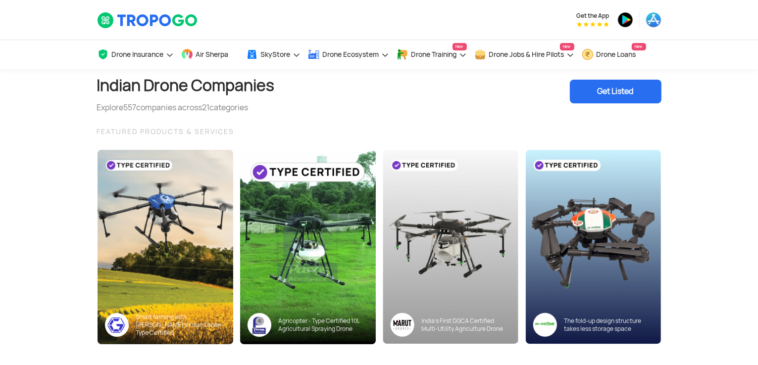
scroll to position [511, 0]
